Goal: Task Accomplishment & Management: Use online tool/utility

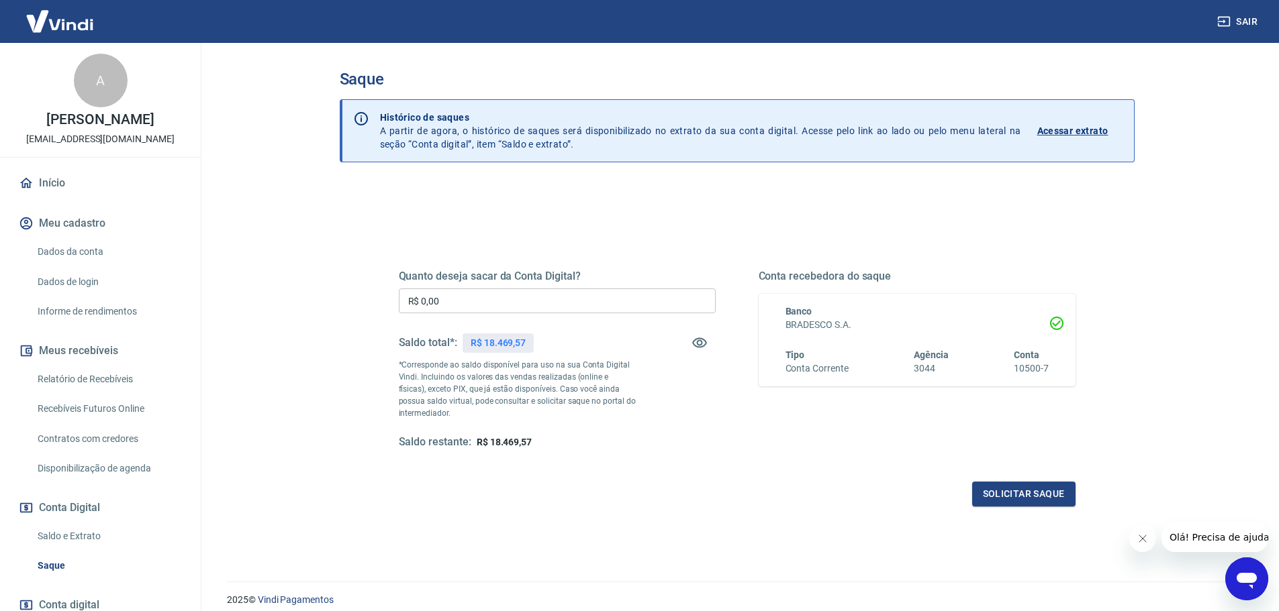
click at [429, 302] on input "R$ 0,00" at bounding box center [557, 301] width 317 height 25
type input "R$ 17.469,57"
click at [1034, 499] on button "Solicitar saque" at bounding box center [1023, 494] width 103 height 25
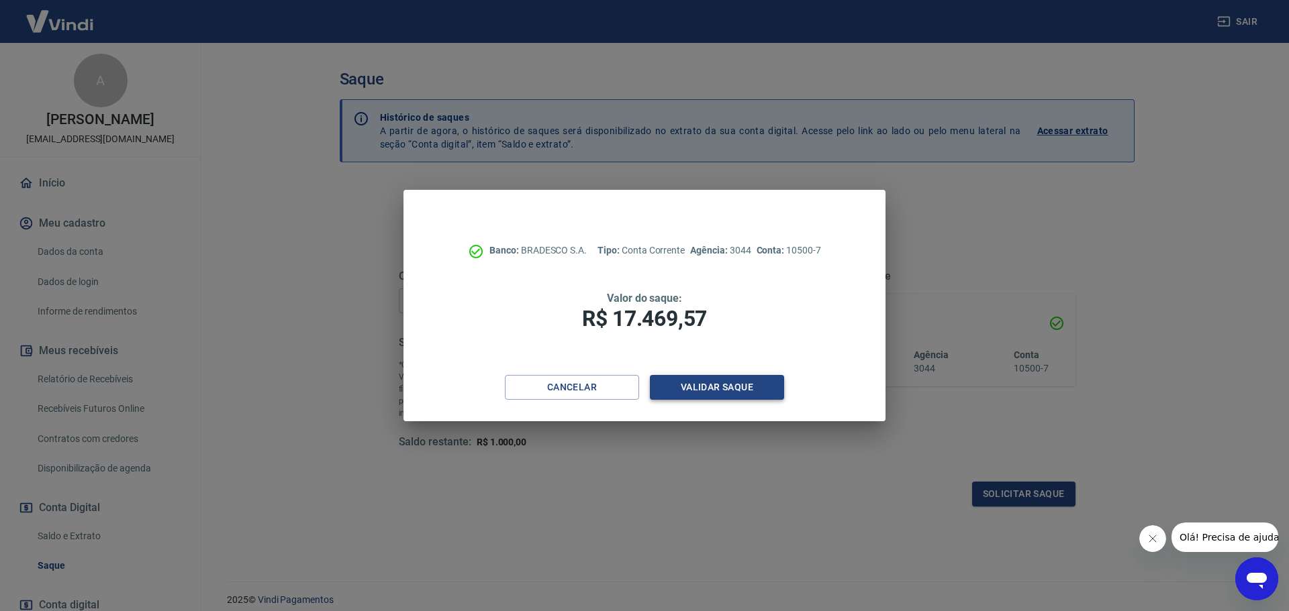
click at [753, 384] on button "Validar saque" at bounding box center [717, 387] width 134 height 25
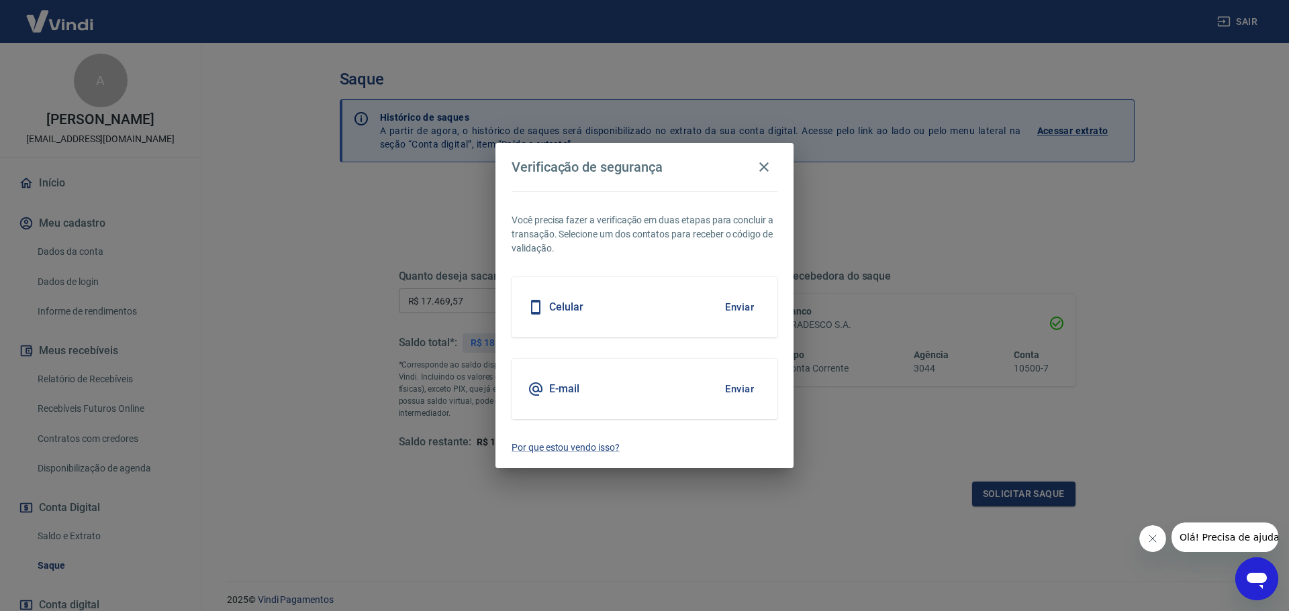
click at [564, 390] on h5 "E-mail" at bounding box center [564, 389] width 30 height 13
click at [732, 389] on button "Enviar" at bounding box center [739, 389] width 44 height 28
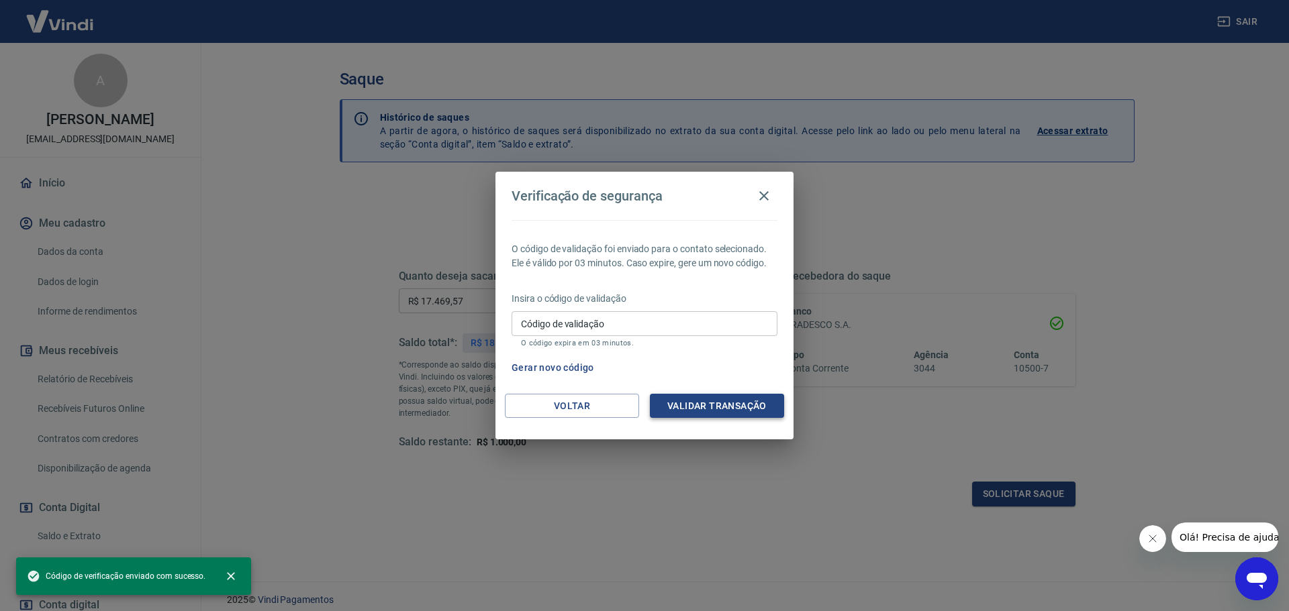
click at [713, 403] on button "Validar transação" at bounding box center [717, 406] width 134 height 25
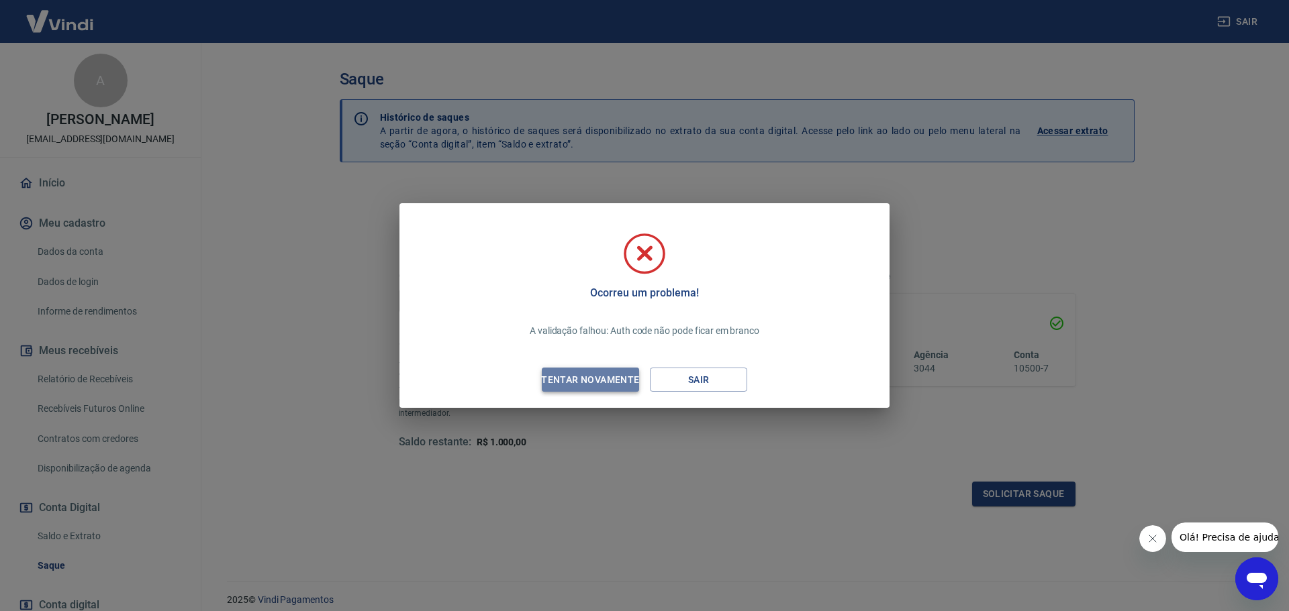
click at [603, 380] on div "Tentar novamente" at bounding box center [590, 380] width 130 height 17
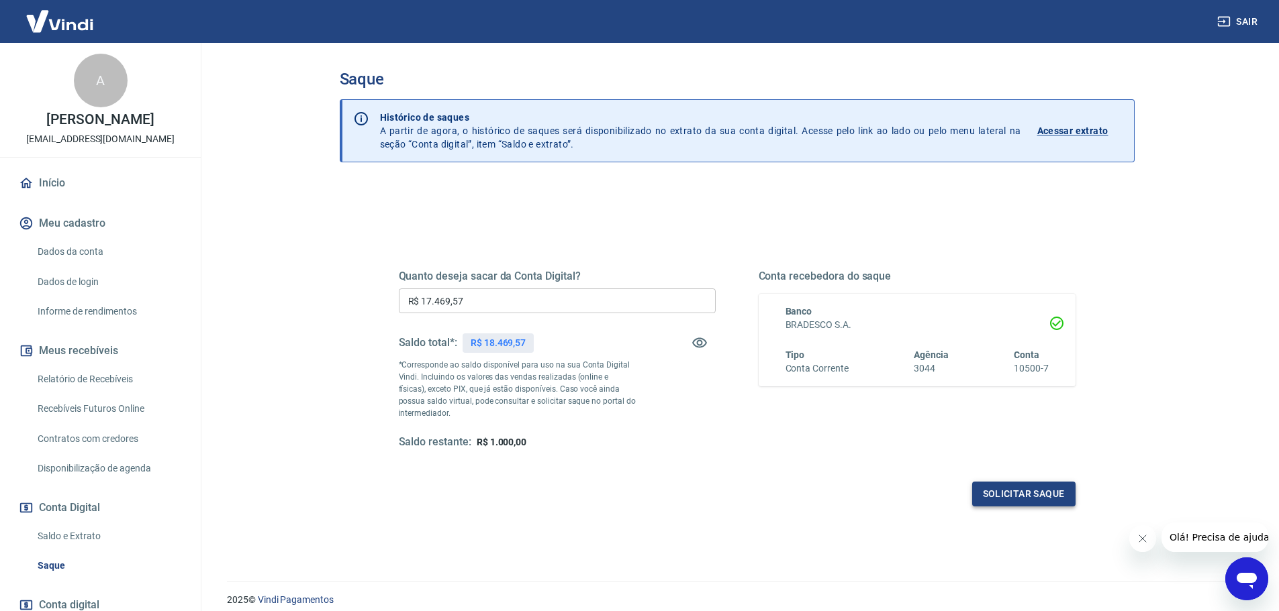
click at [1010, 498] on button "Solicitar saque" at bounding box center [1023, 494] width 103 height 25
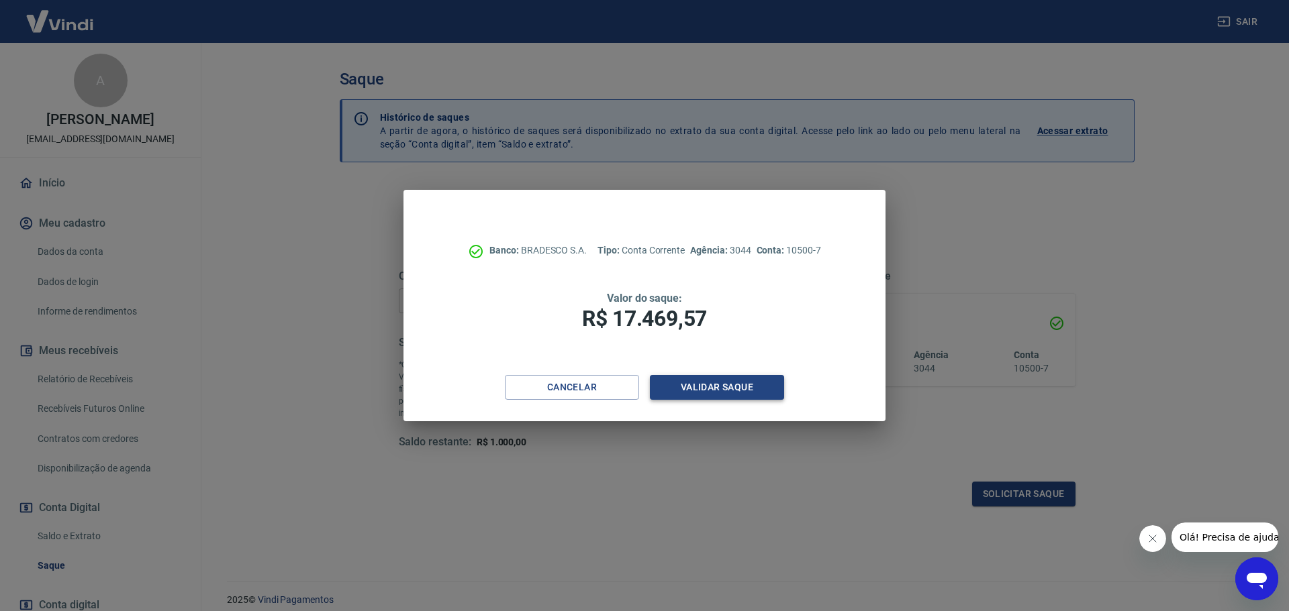
click at [713, 387] on button "Validar saque" at bounding box center [717, 387] width 134 height 25
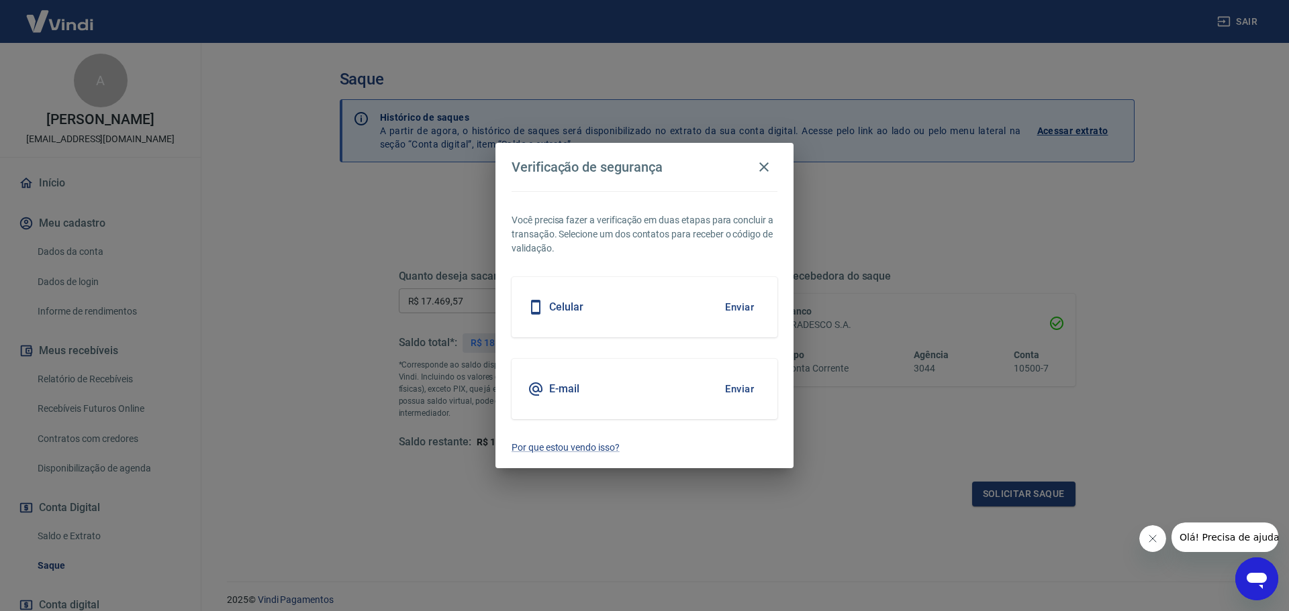
click at [736, 390] on button "Enviar" at bounding box center [739, 389] width 44 height 28
click at [644, 462] on div "Você precisa fazer a verificação em duas etapas para concluir a transação. Sele…" at bounding box center [644, 330] width 298 height 278
click at [763, 518] on div "Verificação de segurança Você precisa fazer a verificação em duas etapas para c…" at bounding box center [644, 305] width 1289 height 611
click at [759, 168] on icon "button" at bounding box center [764, 167] width 16 height 16
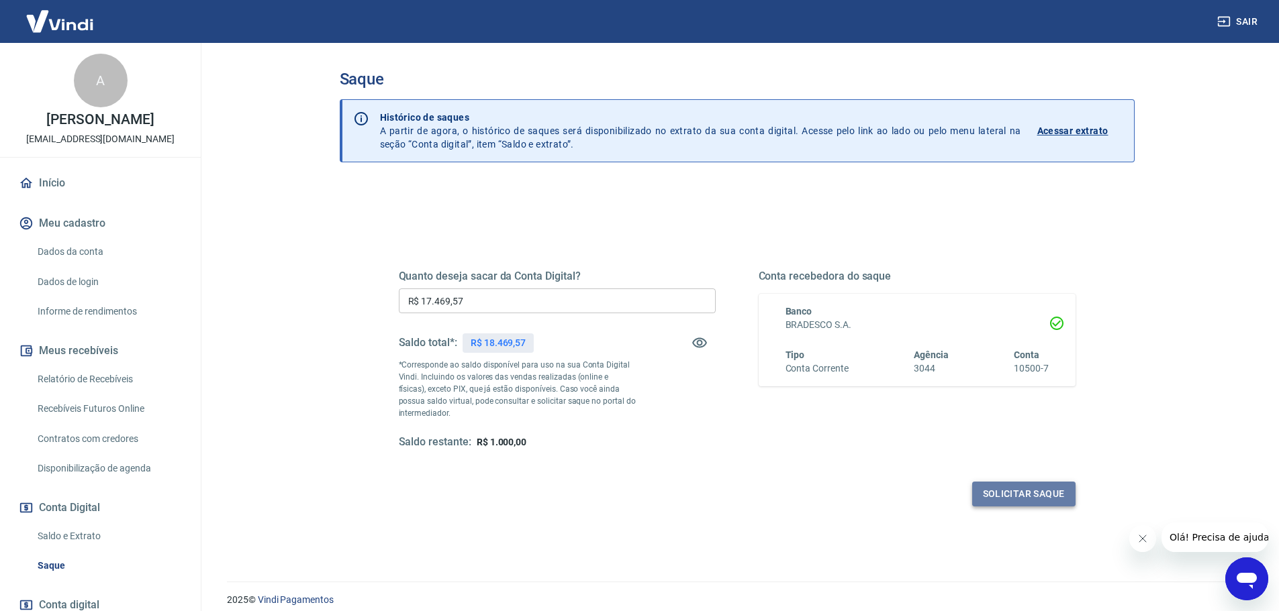
click at [1007, 495] on button "Solicitar saque" at bounding box center [1023, 494] width 103 height 25
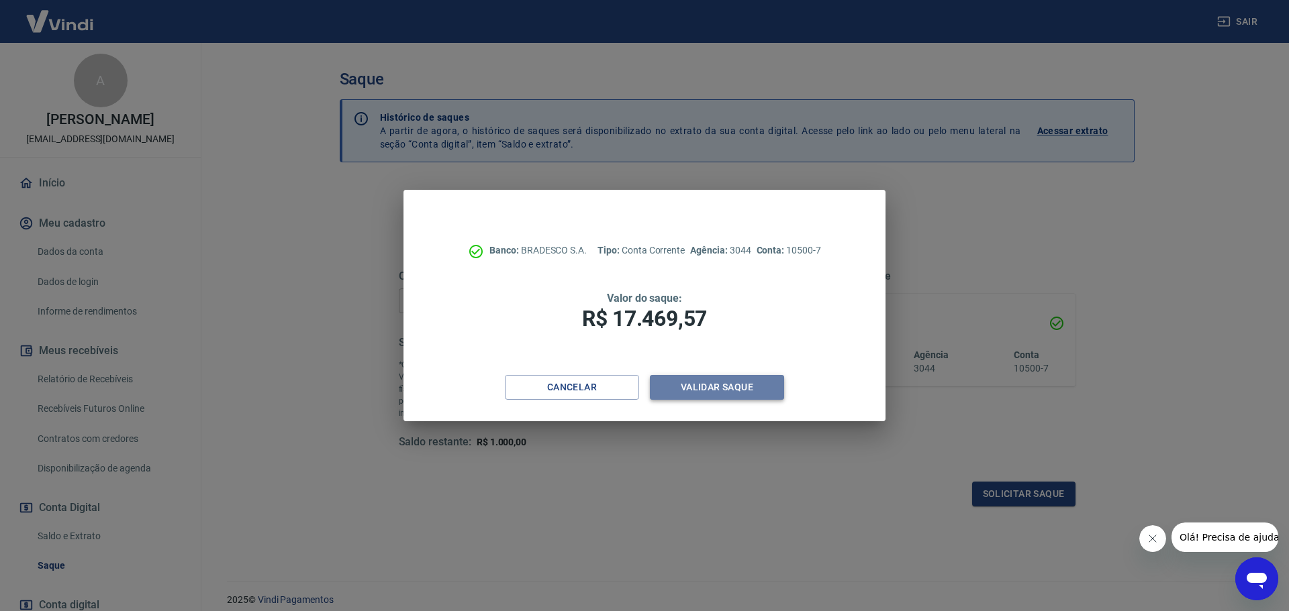
click at [744, 382] on button "Validar saque" at bounding box center [717, 387] width 134 height 25
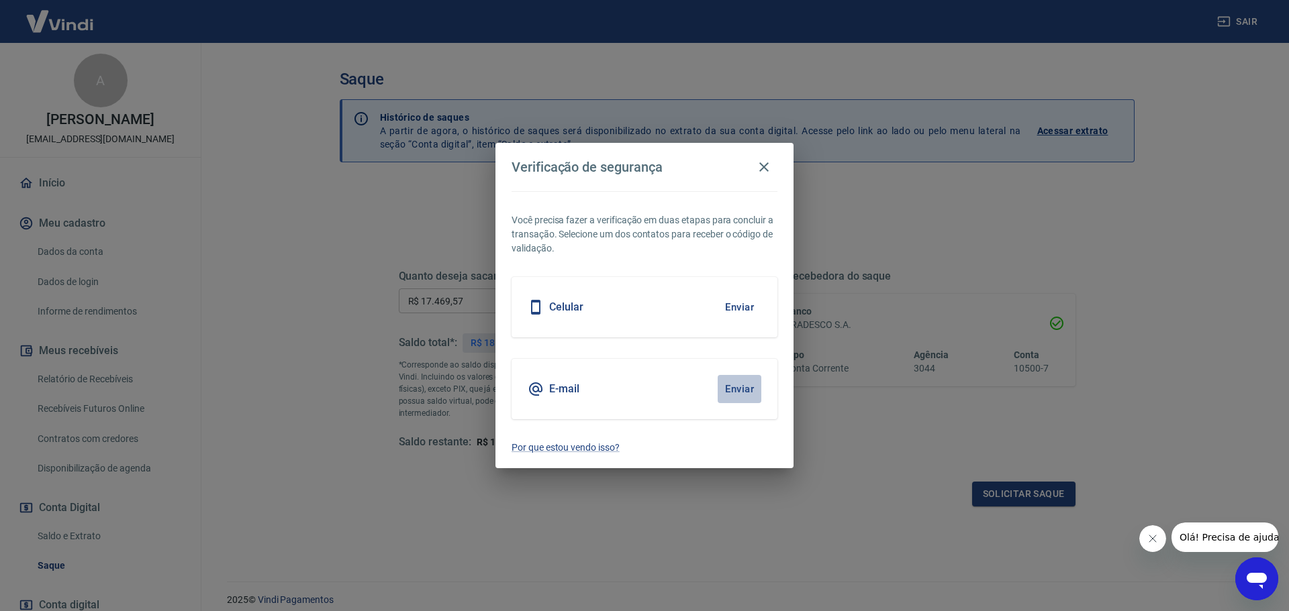
click at [744, 388] on button "Enviar" at bounding box center [739, 389] width 44 height 28
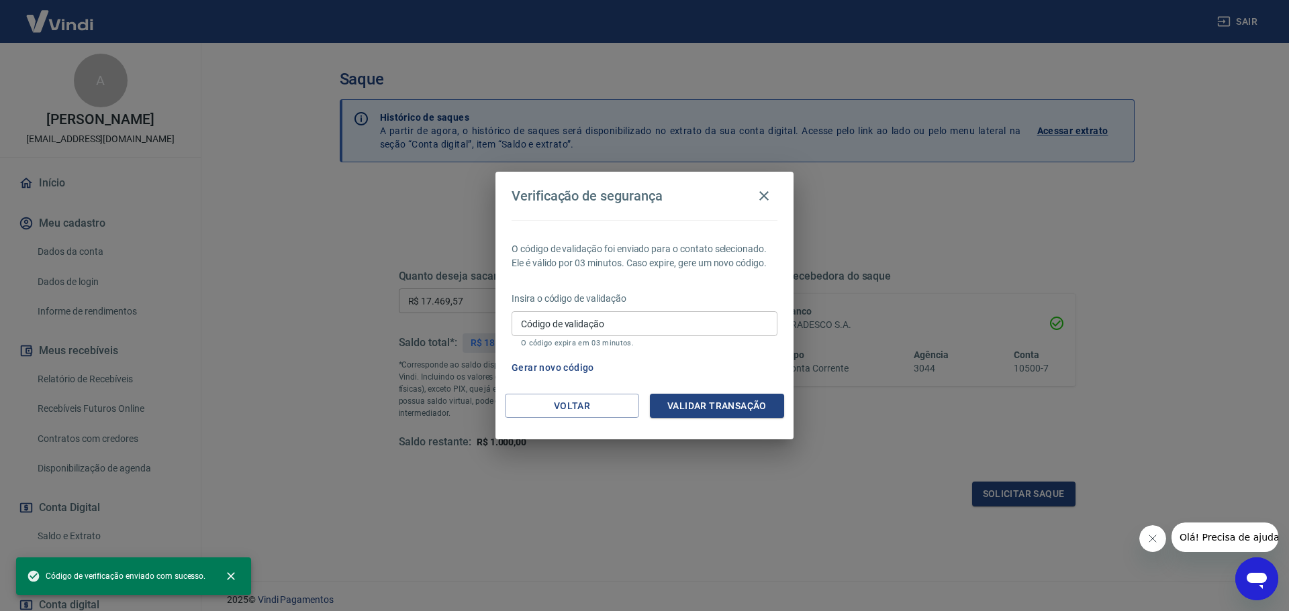
click at [566, 334] on input "Código de validação" at bounding box center [644, 323] width 266 height 25
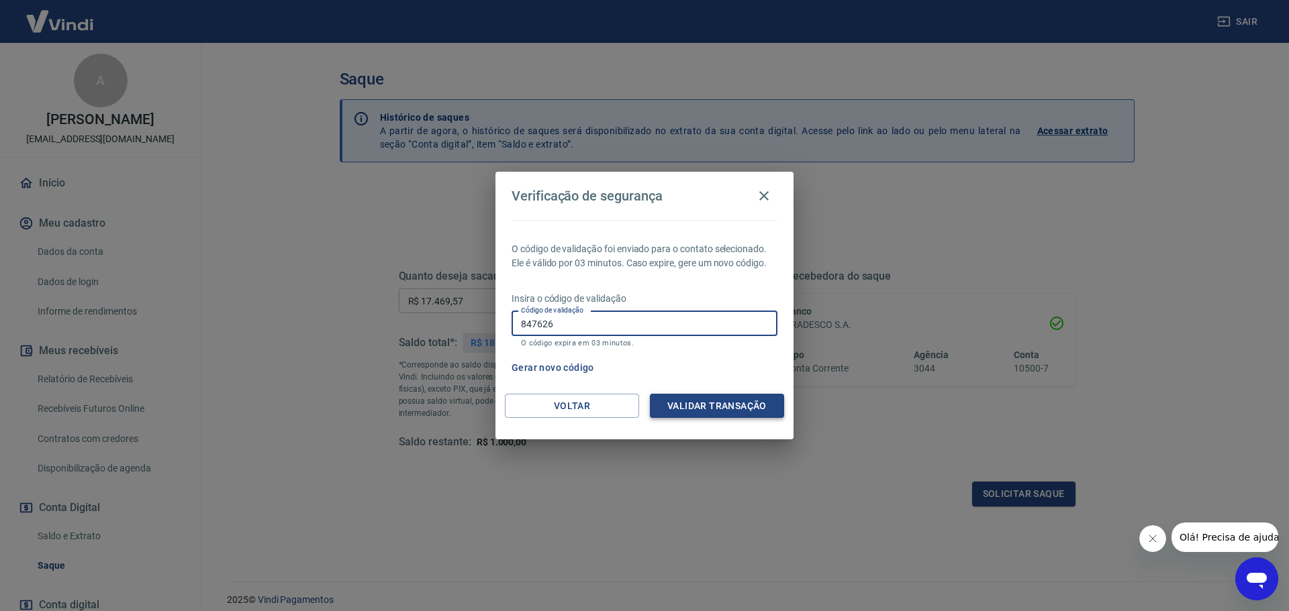
type input "847626"
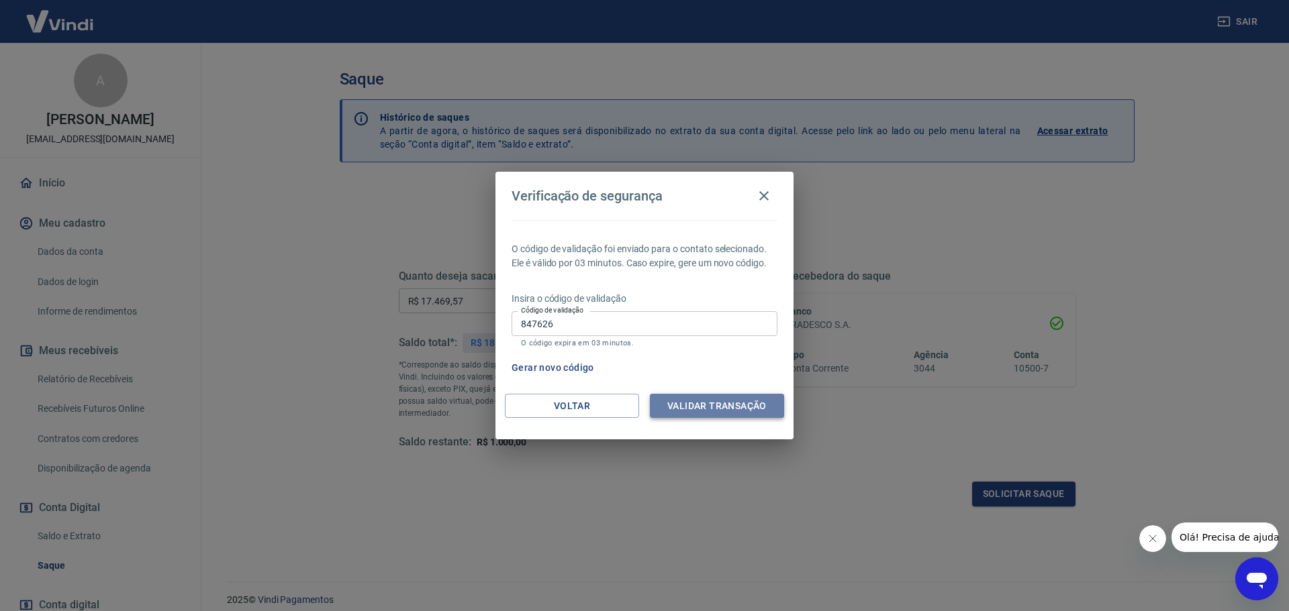
click at [709, 412] on button "Validar transação" at bounding box center [717, 406] width 134 height 25
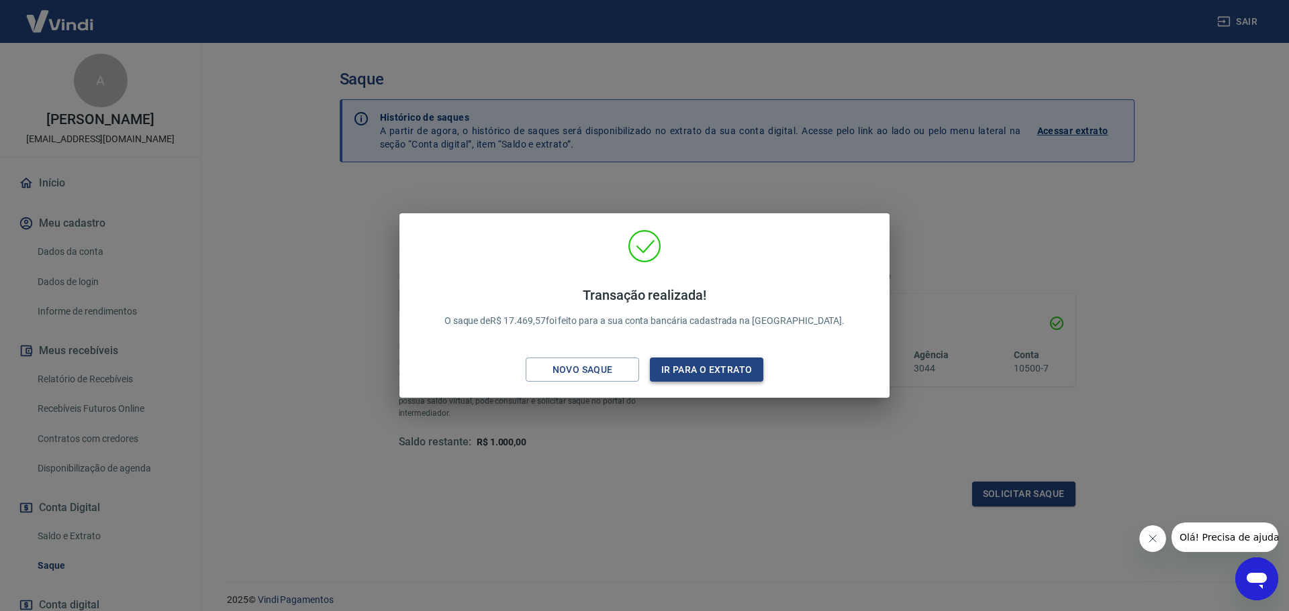
click at [716, 368] on button "Ir para o extrato" at bounding box center [706, 370] width 113 height 25
